Goal: Find contact information: Find contact information

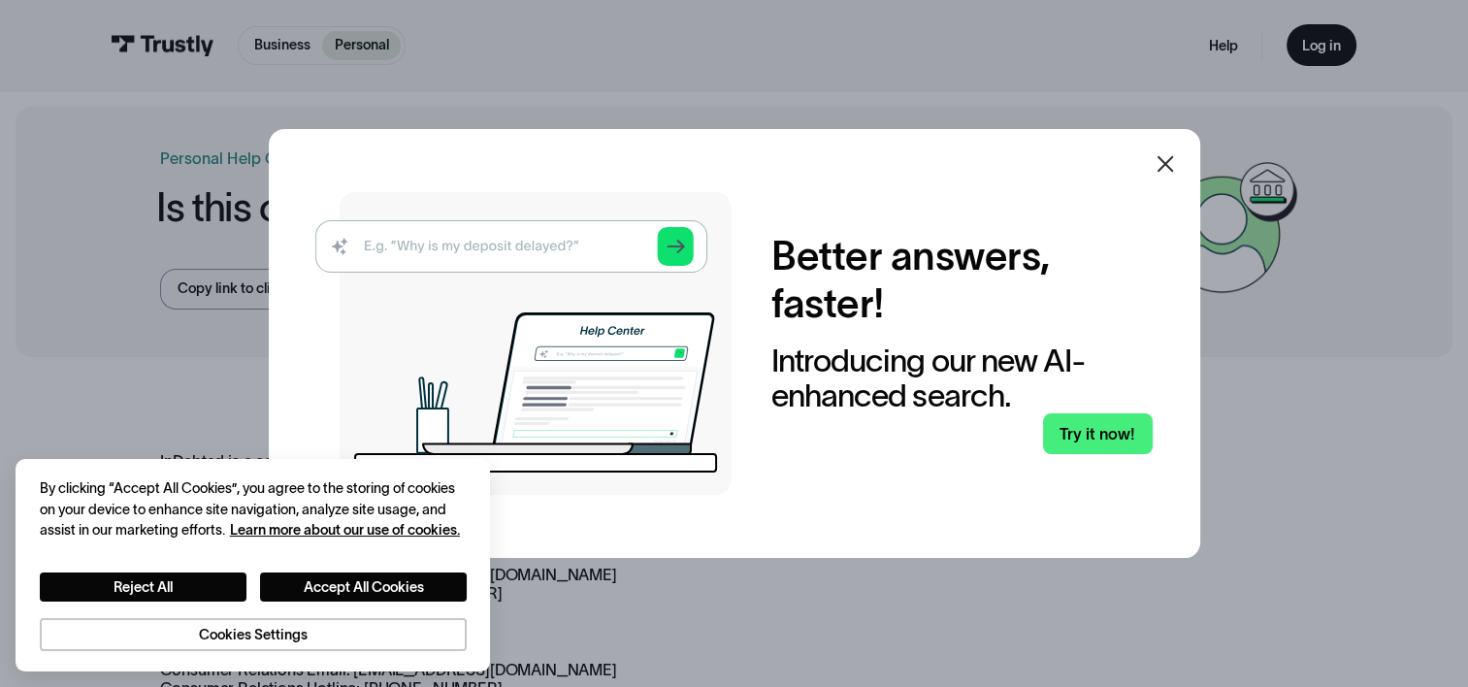
click at [1168, 164] on icon at bounding box center [1165, 163] width 23 height 23
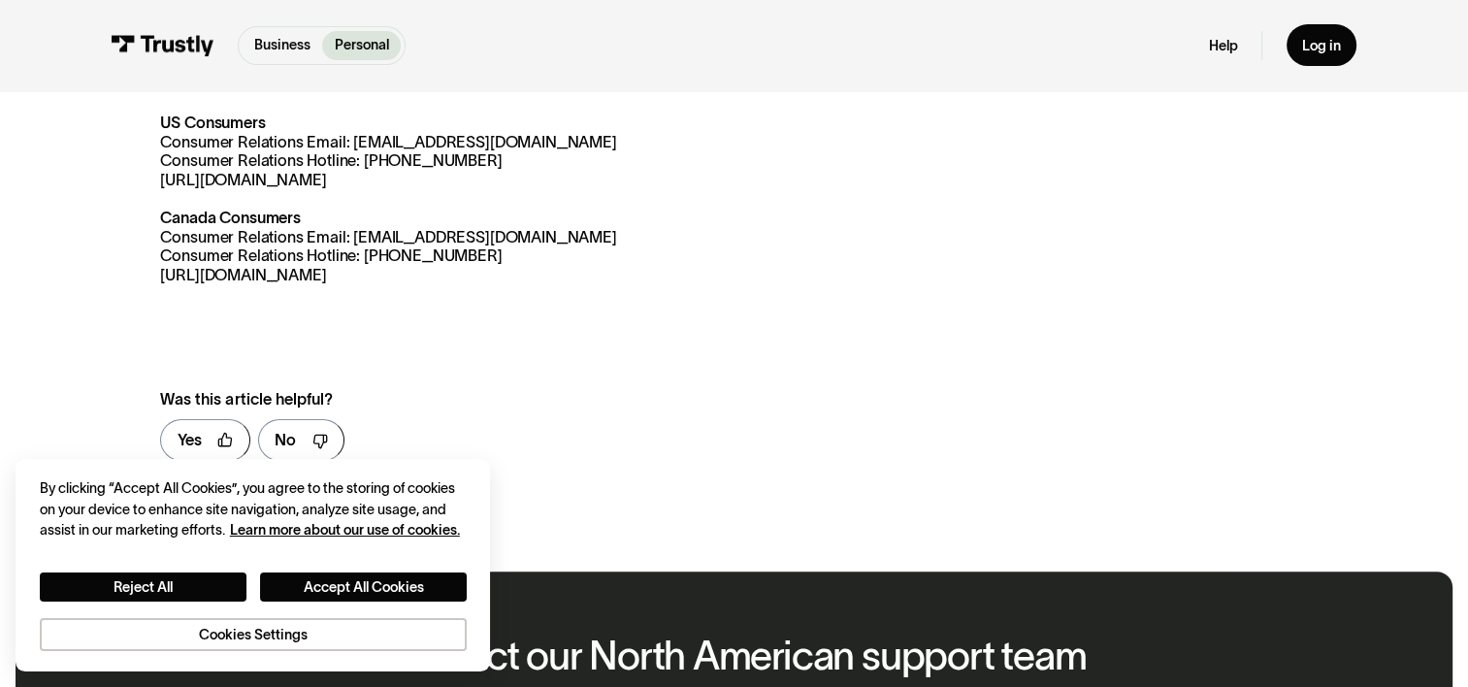
scroll to position [388, 0]
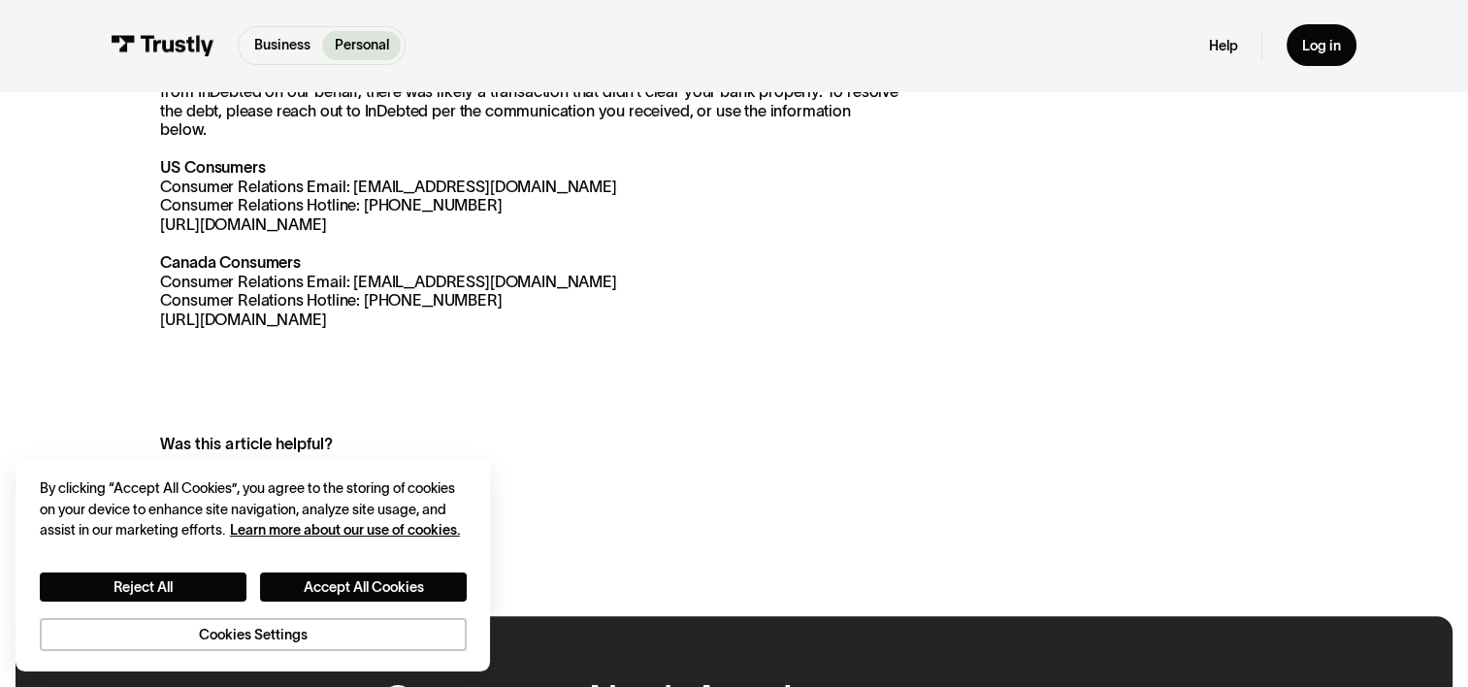
drag, startPoint x: 346, startPoint y: 260, endPoint x: 594, endPoint y: 256, distance: 247.4
click at [594, 256] on p "InDebted is a company Trustly uses to resolve outstanding debts. If you have re…" at bounding box center [529, 197] width 738 height 266
copy p "[EMAIL_ADDRESS][DOMAIN_NAME]"
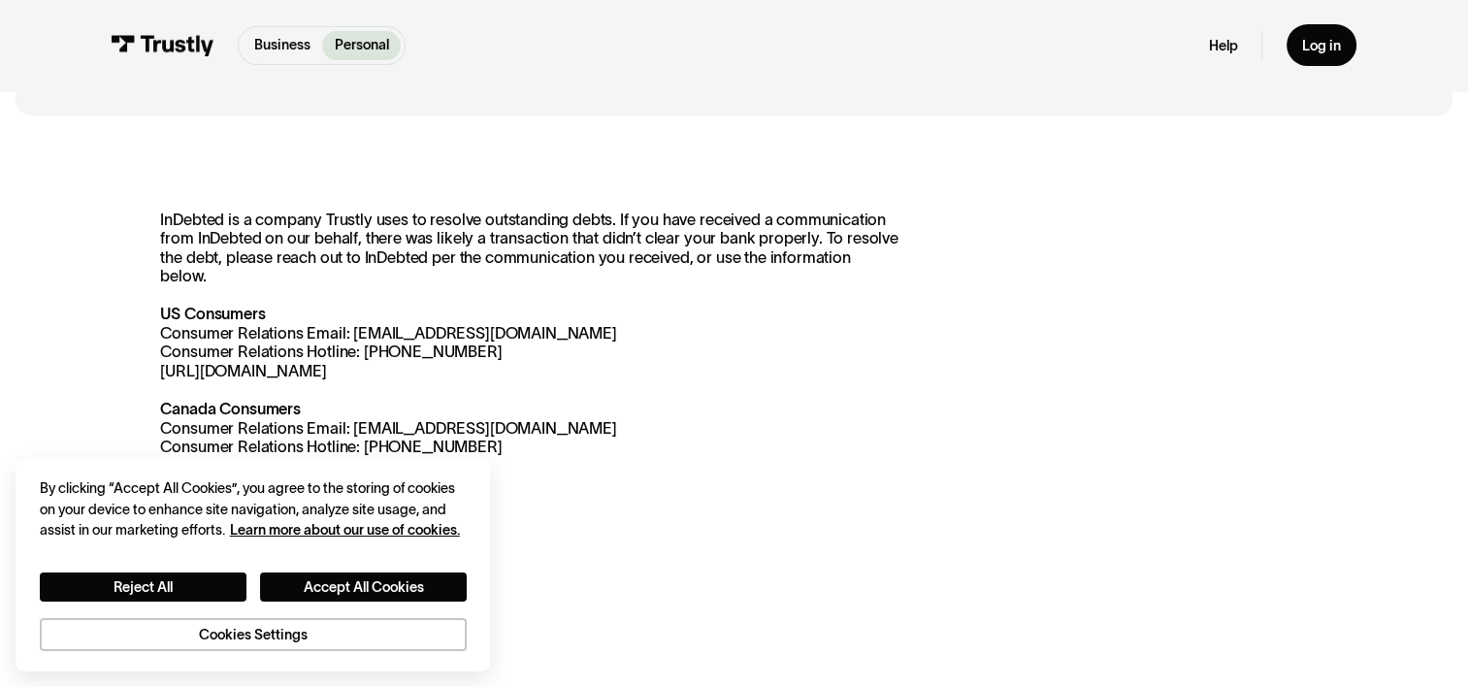
scroll to position [323, 0]
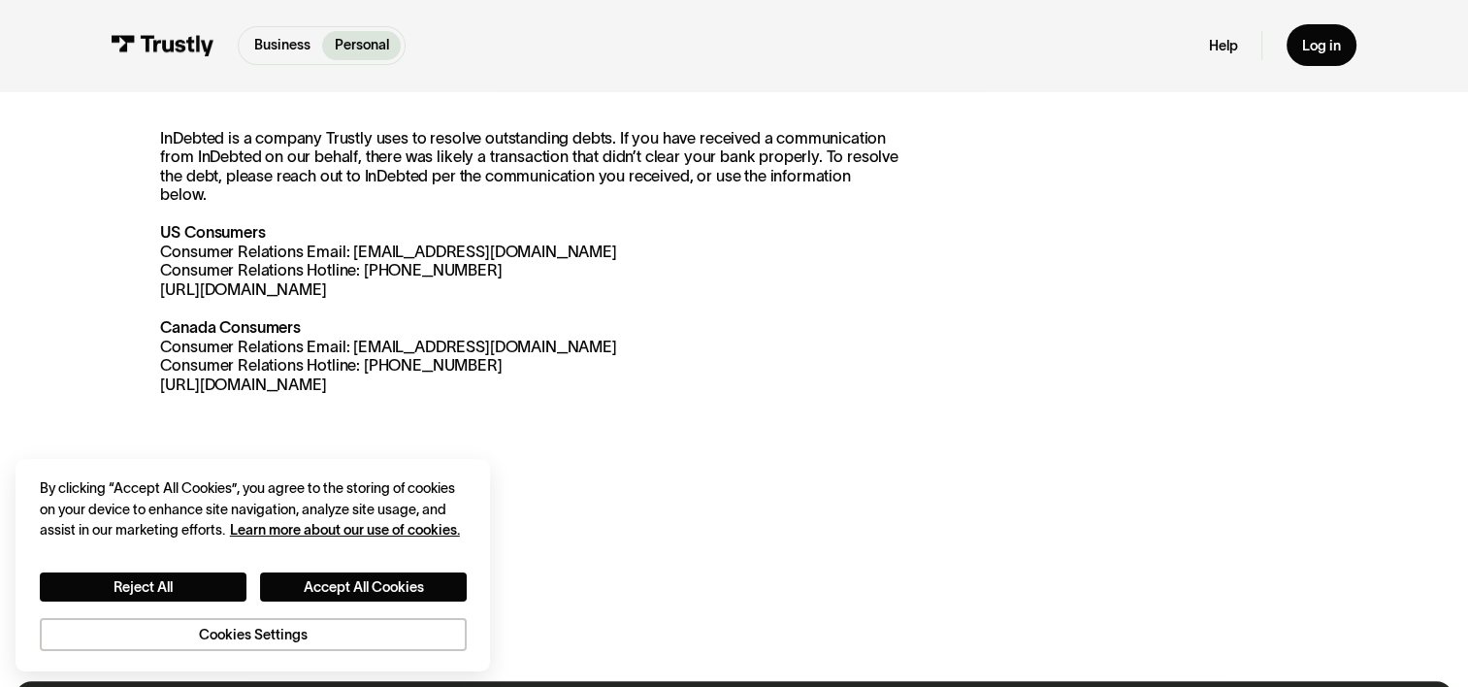
copy p "Consumer Relations Email: [EMAIL_ADDRESS][DOMAIN_NAME] Consumer Relations Hotli…"
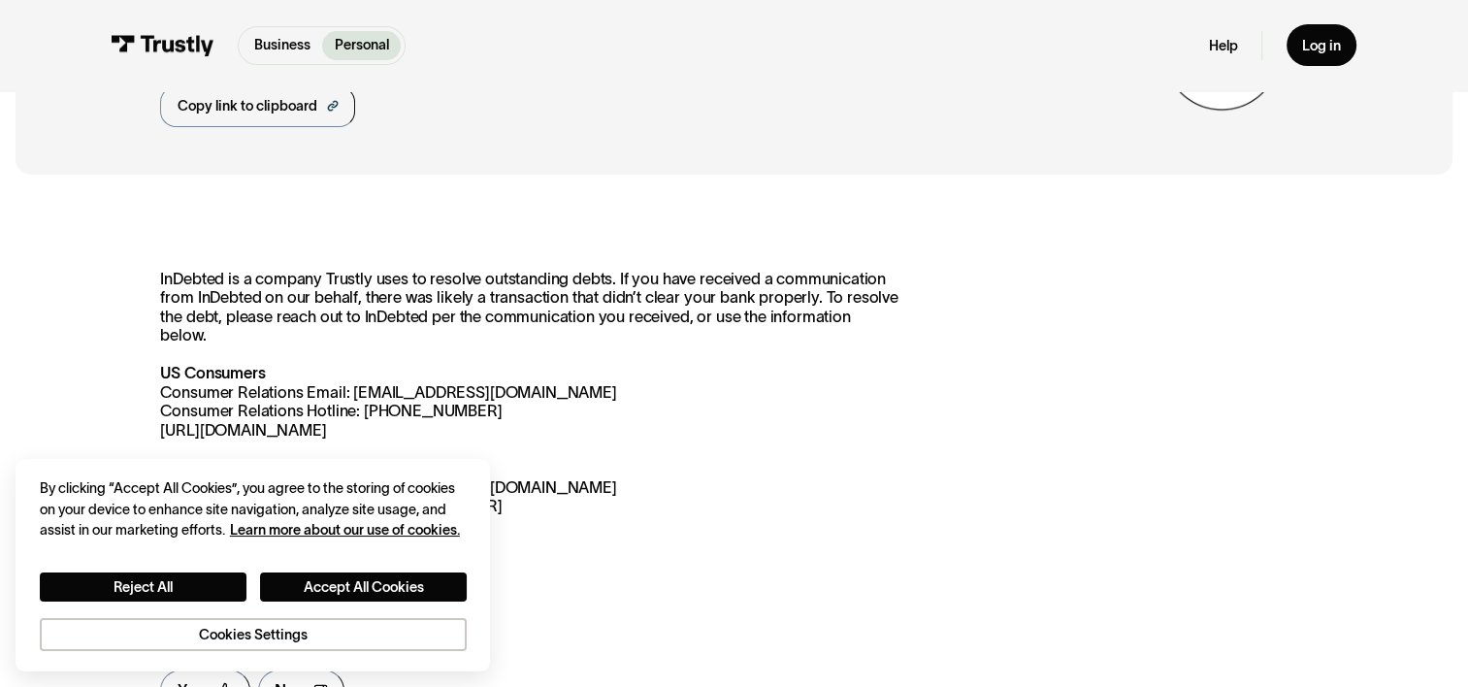
scroll to position [0, 0]
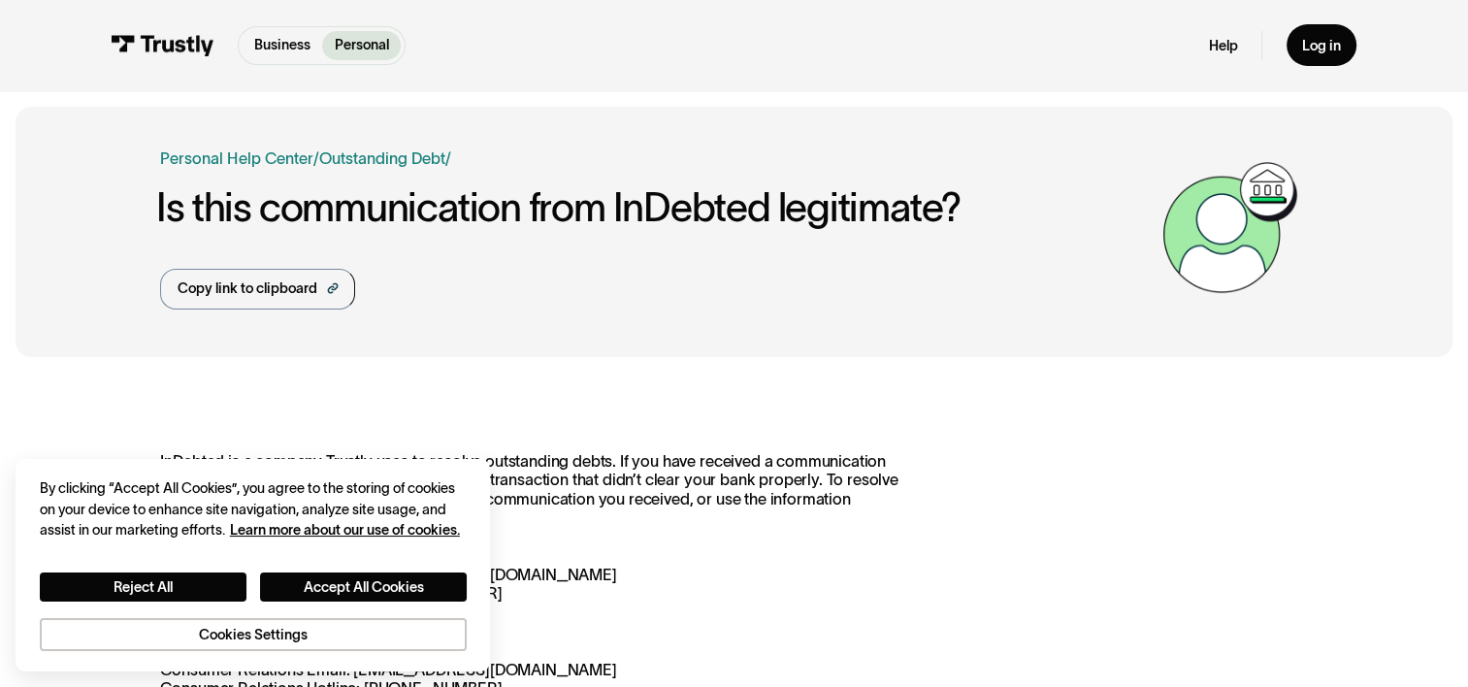
drag, startPoint x: 442, startPoint y: 369, endPoint x: 837, endPoint y: -96, distance: 609.9
click at [837, 0] on html "Business Personal Business Personal Products Open Banking Payments Trustly Pay …" at bounding box center [734, 343] width 1468 height 687
drag, startPoint x: 552, startPoint y: 343, endPoint x: 478, endPoint y: 357, distance: 75.0
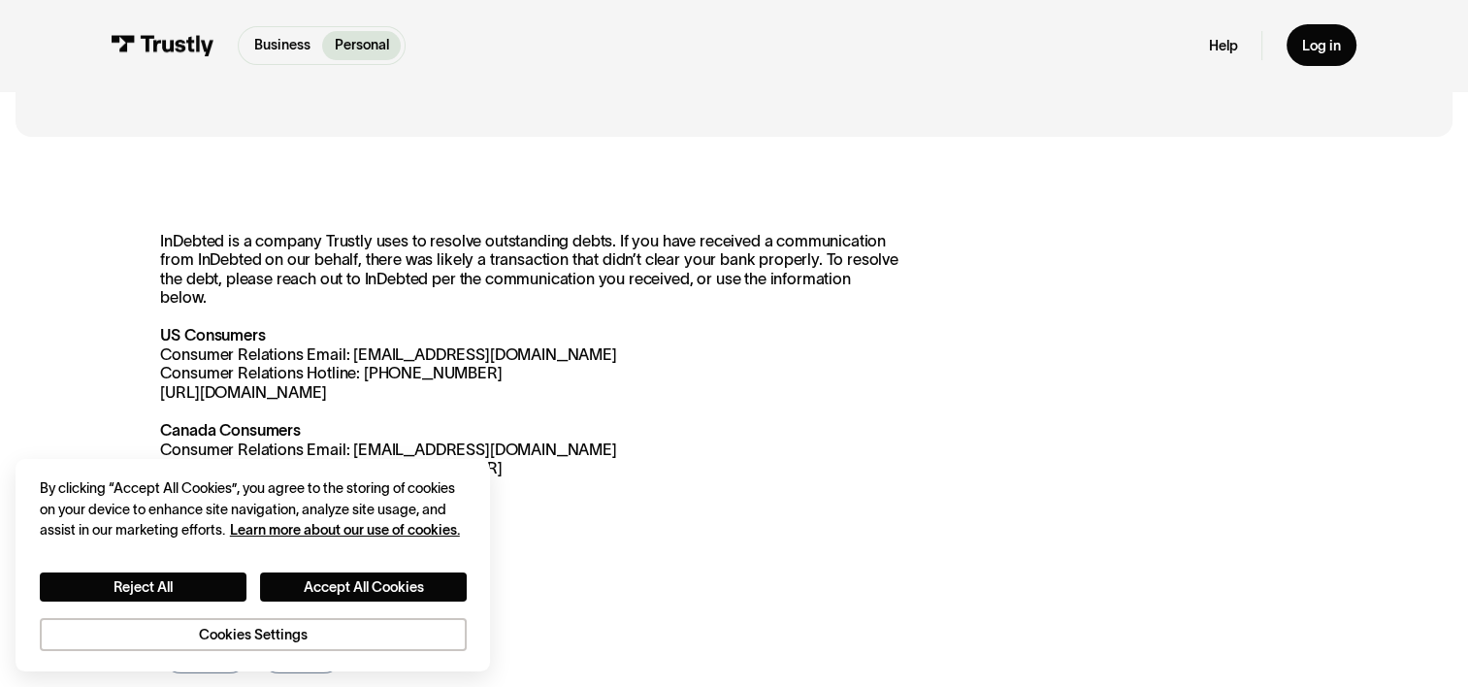
scroll to position [258, 0]
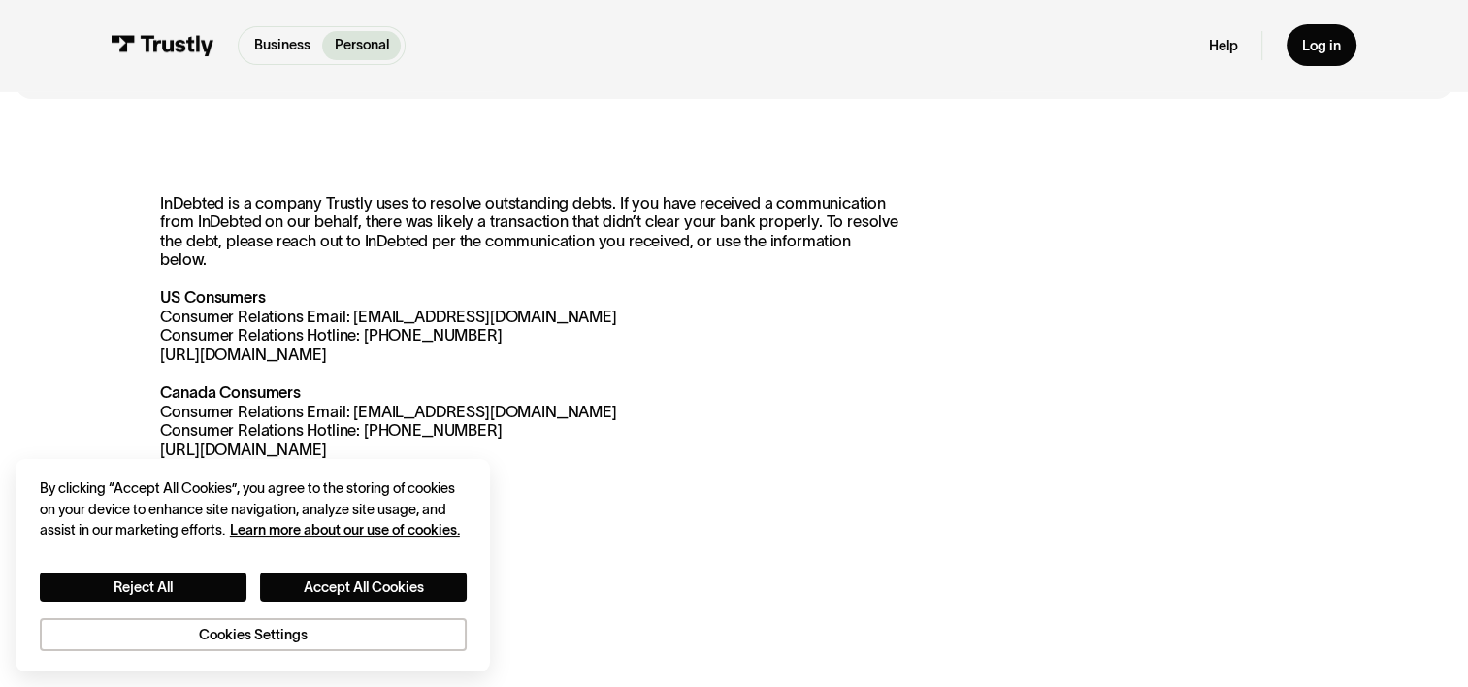
drag, startPoint x: 590, startPoint y: 342, endPoint x: 460, endPoint y: 334, distance: 130.2
click at [459, 334] on p "InDebted is a company Trustly uses to resolve outstanding debts. If you have re…" at bounding box center [529, 327] width 738 height 266
click at [464, 335] on p "InDebted is a company Trustly uses to resolve outstanding debts. If you have re…" at bounding box center [529, 327] width 738 height 266
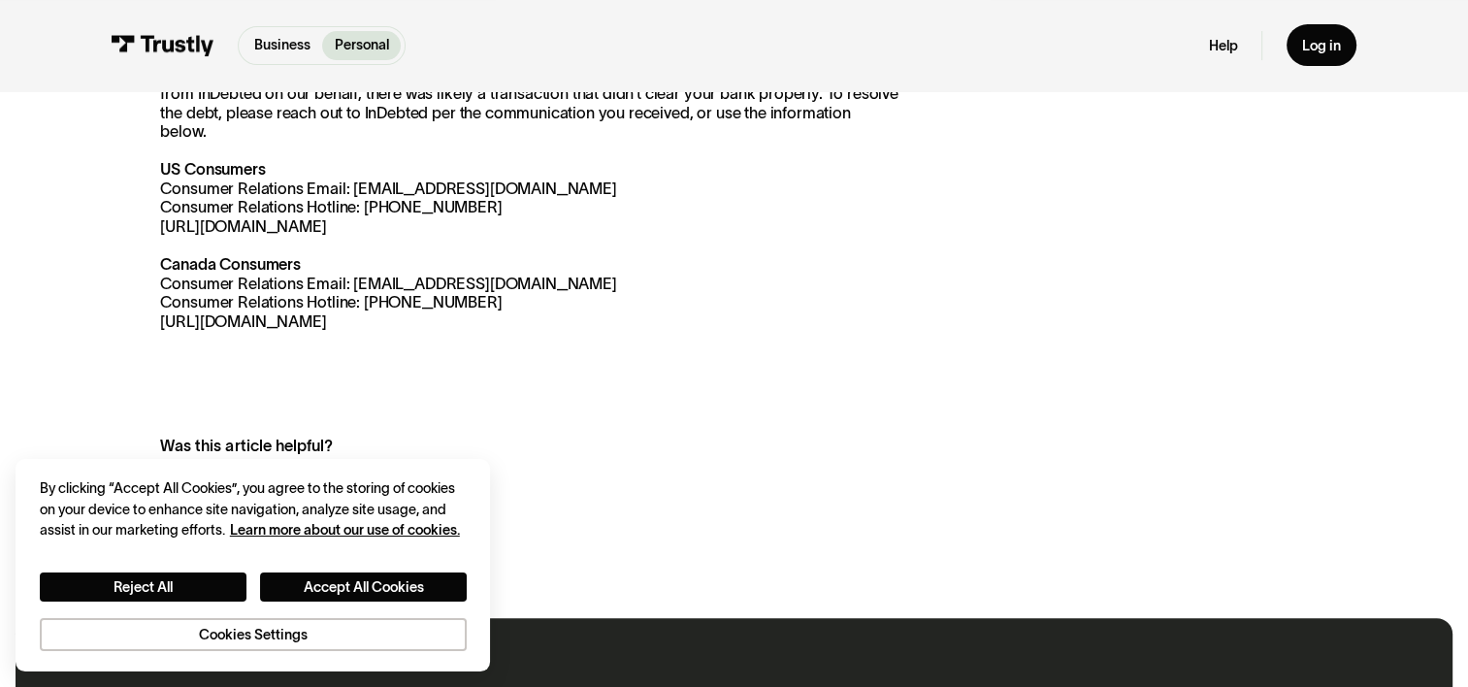
scroll to position [388, 0]
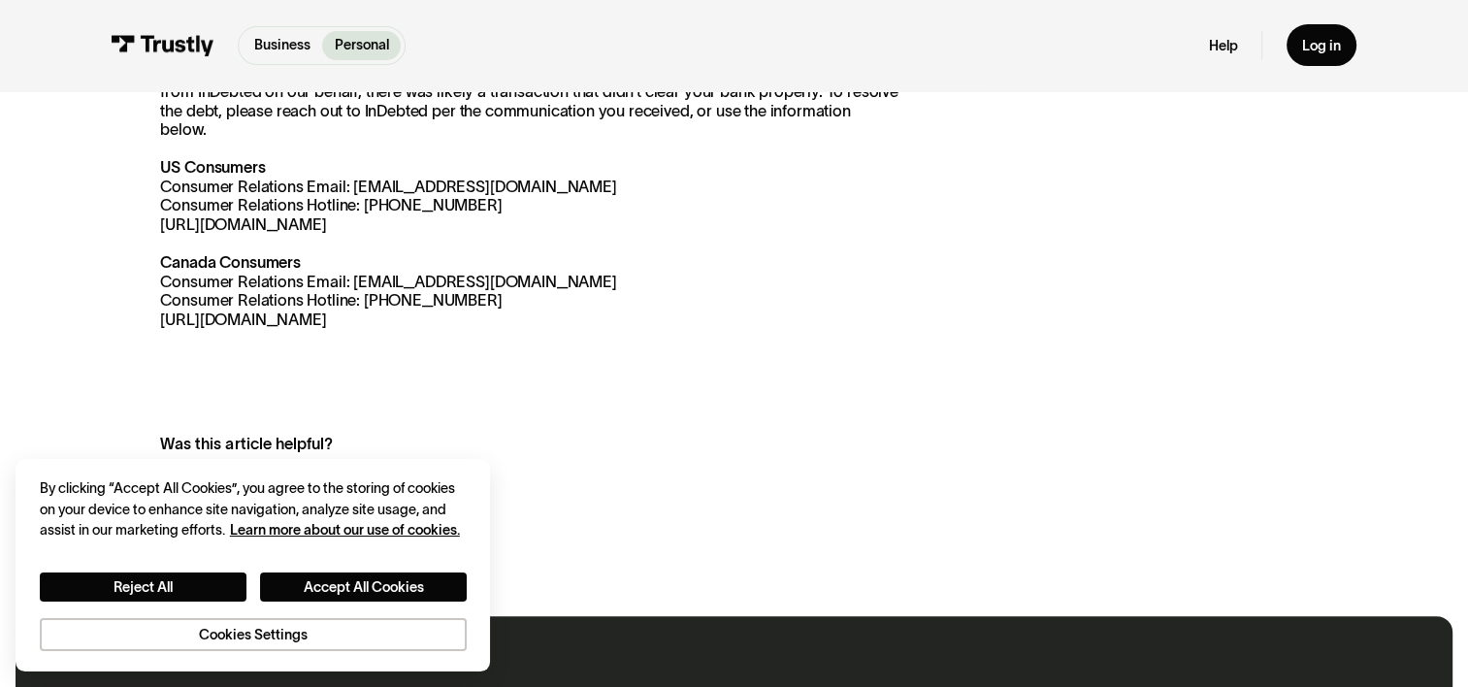
drag, startPoint x: 512, startPoint y: 317, endPoint x: 444, endPoint y: 306, distance: 68.9
click at [444, 306] on p "InDebted is a company Trustly uses to resolve outstanding debts. If you have re…" at bounding box center [529, 197] width 738 height 266
drag, startPoint x: 444, startPoint y: 306, endPoint x: 213, endPoint y: 303, distance: 230.9
click at [213, 300] on p "InDebted is a company Trustly uses to resolve outstanding debts. If you have re…" at bounding box center [529, 197] width 738 height 266
click at [221, 313] on div "InDebted is a company Trustly uses to resolve outstanding debts. If you have re…" at bounding box center [733, 292] width 1147 height 457
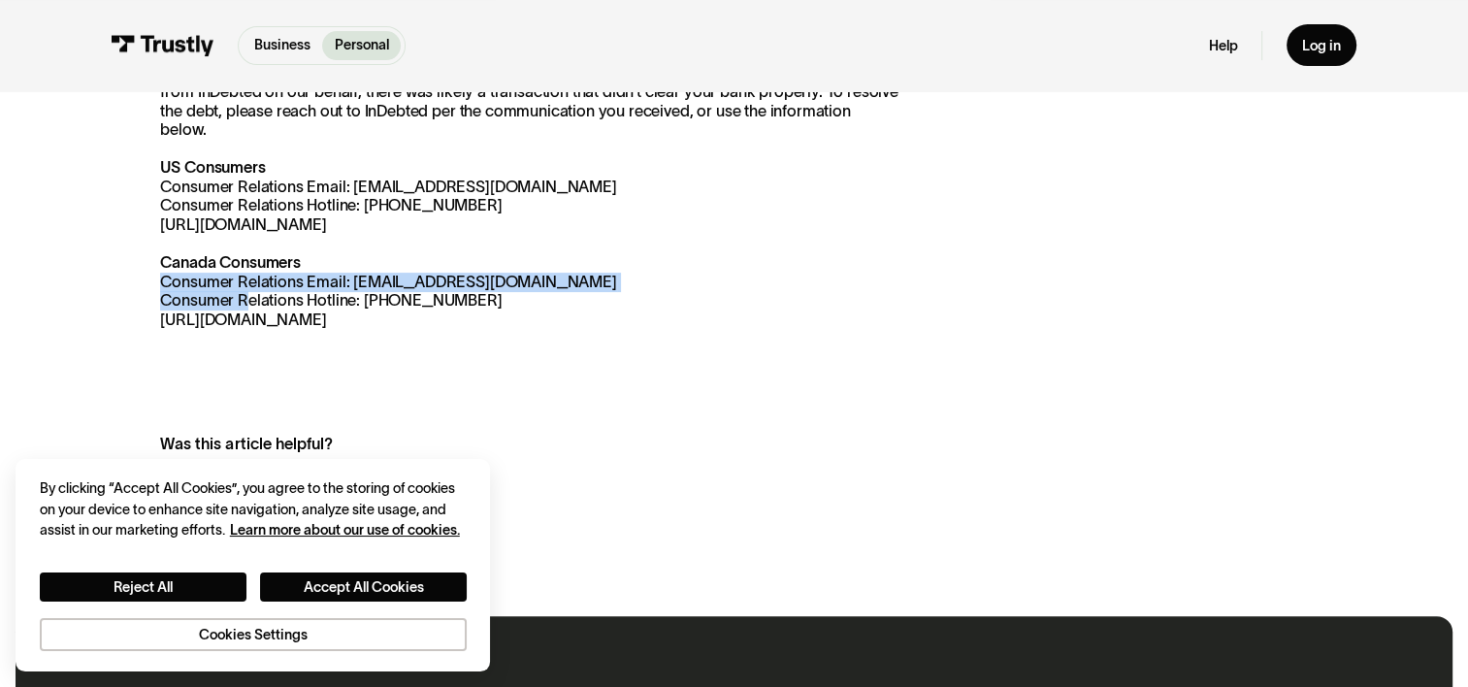
drag, startPoint x: 157, startPoint y: 263, endPoint x: 242, endPoint y: 291, distance: 89.0
click at [242, 291] on p "InDebted is a company Trustly uses to resolve outstanding debts. If you have re…" at bounding box center [529, 197] width 738 height 266
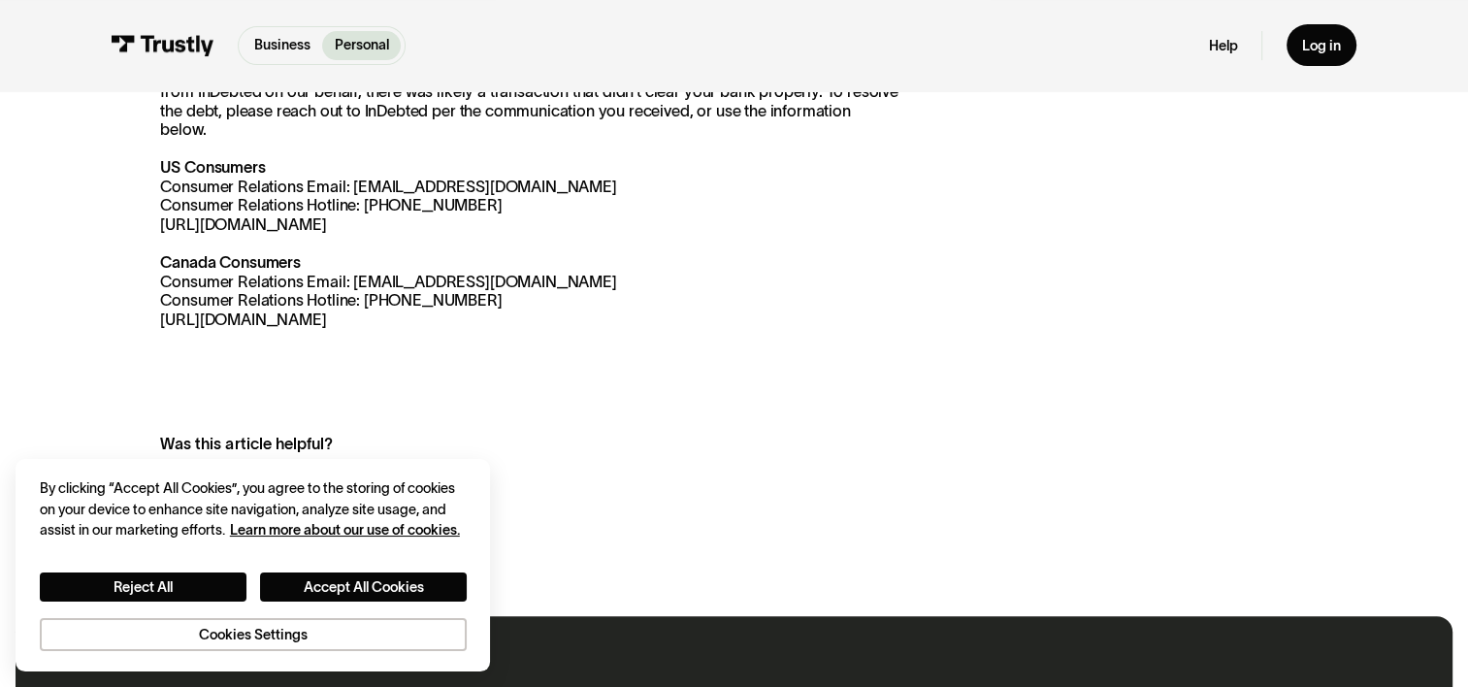
click at [147, 245] on div "InDebted is a company Trustly uses to resolve outstanding debts. If you have re…" at bounding box center [734, 291] width 1436 height 615
copy p "Consumer Relations Email: customersupport-ca@indebted.co Consumer Relations Hot…"
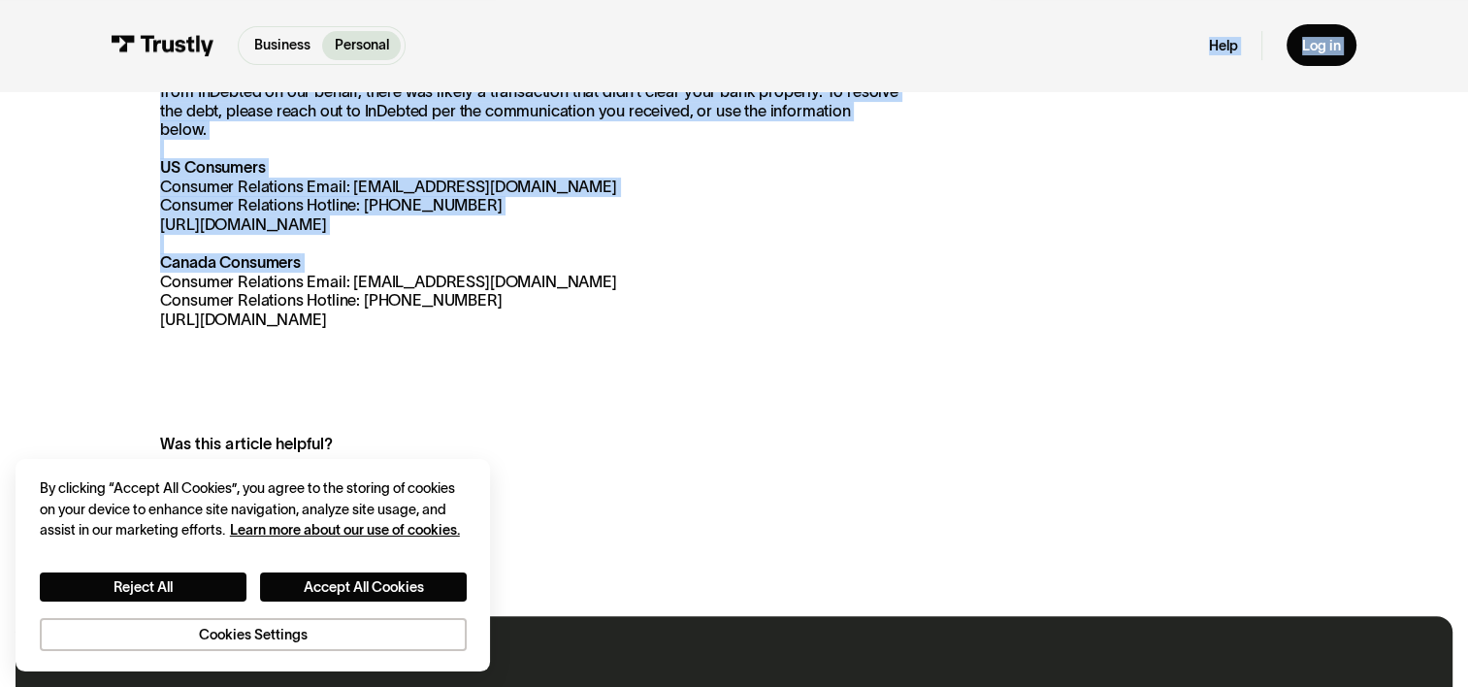
scroll to position [0, 0]
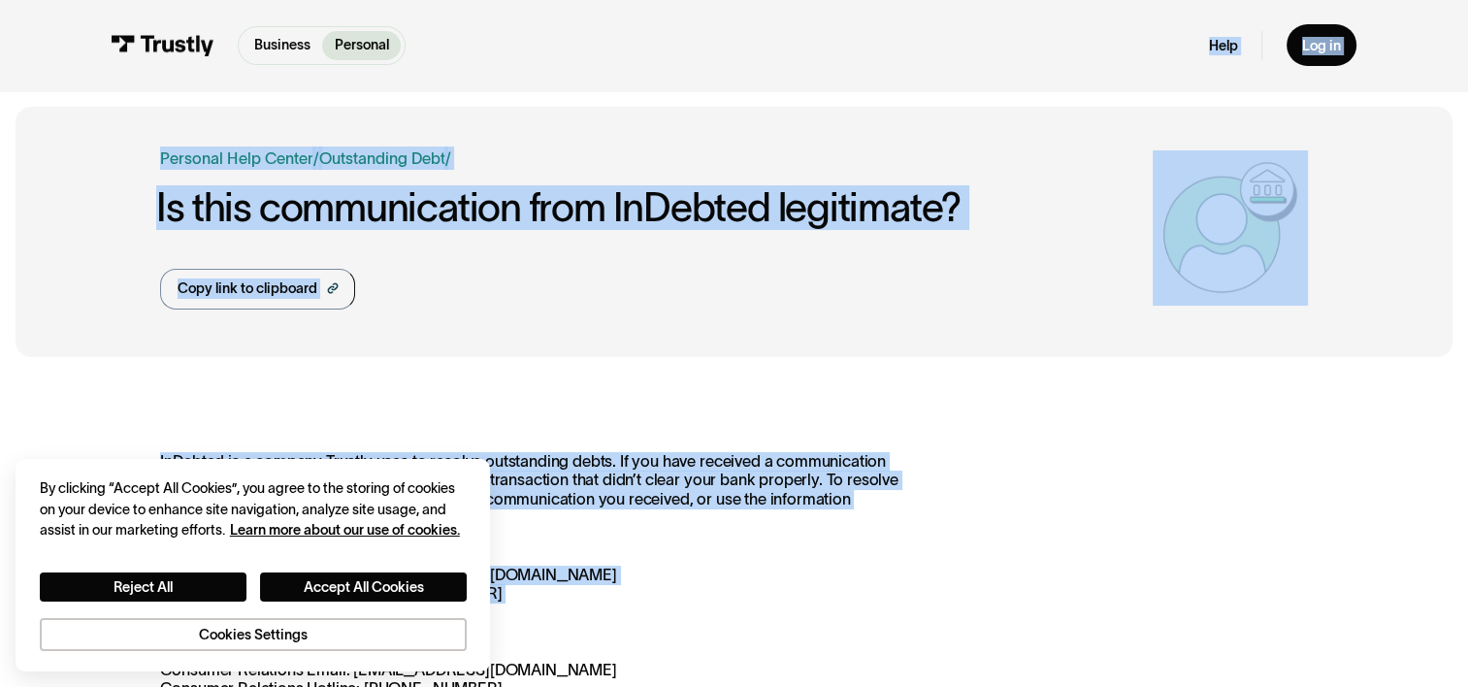
drag, startPoint x: 159, startPoint y: 262, endPoint x: 838, endPoint y: -97, distance: 768.2
click at [838, 0] on html "Business Personal Business Personal Products Open Banking Payments Trustly Pay …" at bounding box center [734, 343] width 1468 height 687
